Goal: Book appointment/travel/reservation

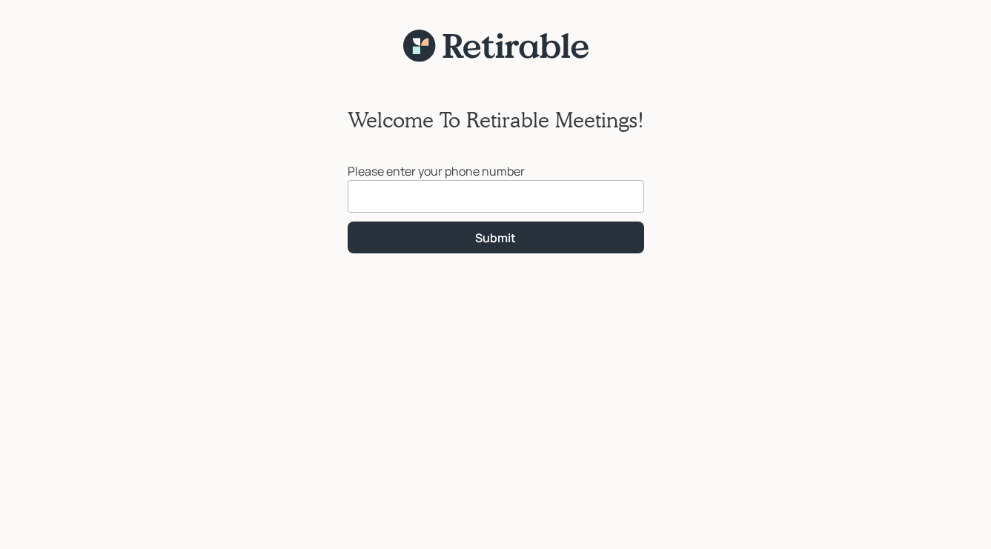
click at [496, 196] on input at bounding box center [496, 196] width 296 height 33
type input "[PHONE_NUMBER]"
click at [495, 237] on button "Submit" at bounding box center [496, 238] width 296 height 32
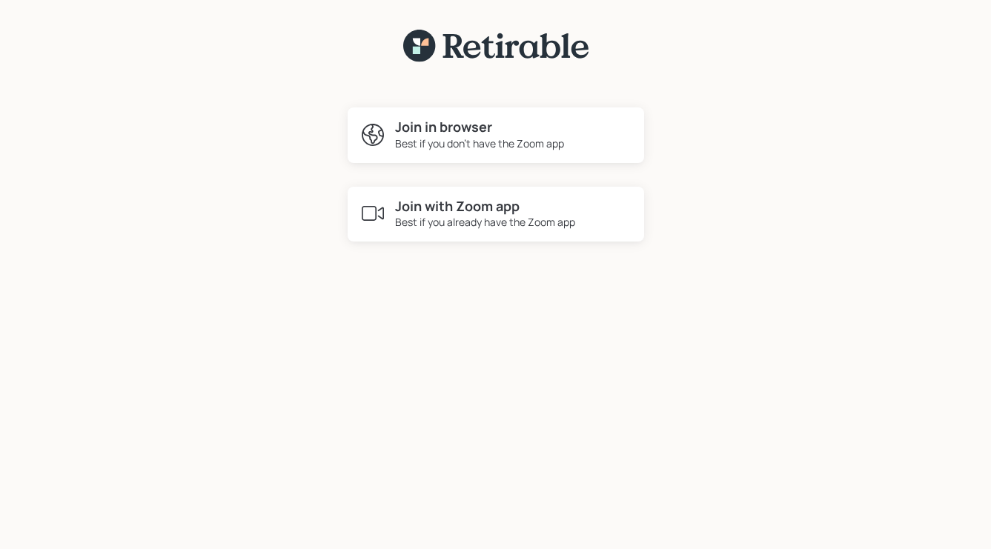
click at [474, 203] on h4 "Join with Zoom app" at bounding box center [485, 207] width 180 height 16
